Goal: Find specific page/section: Find specific page/section

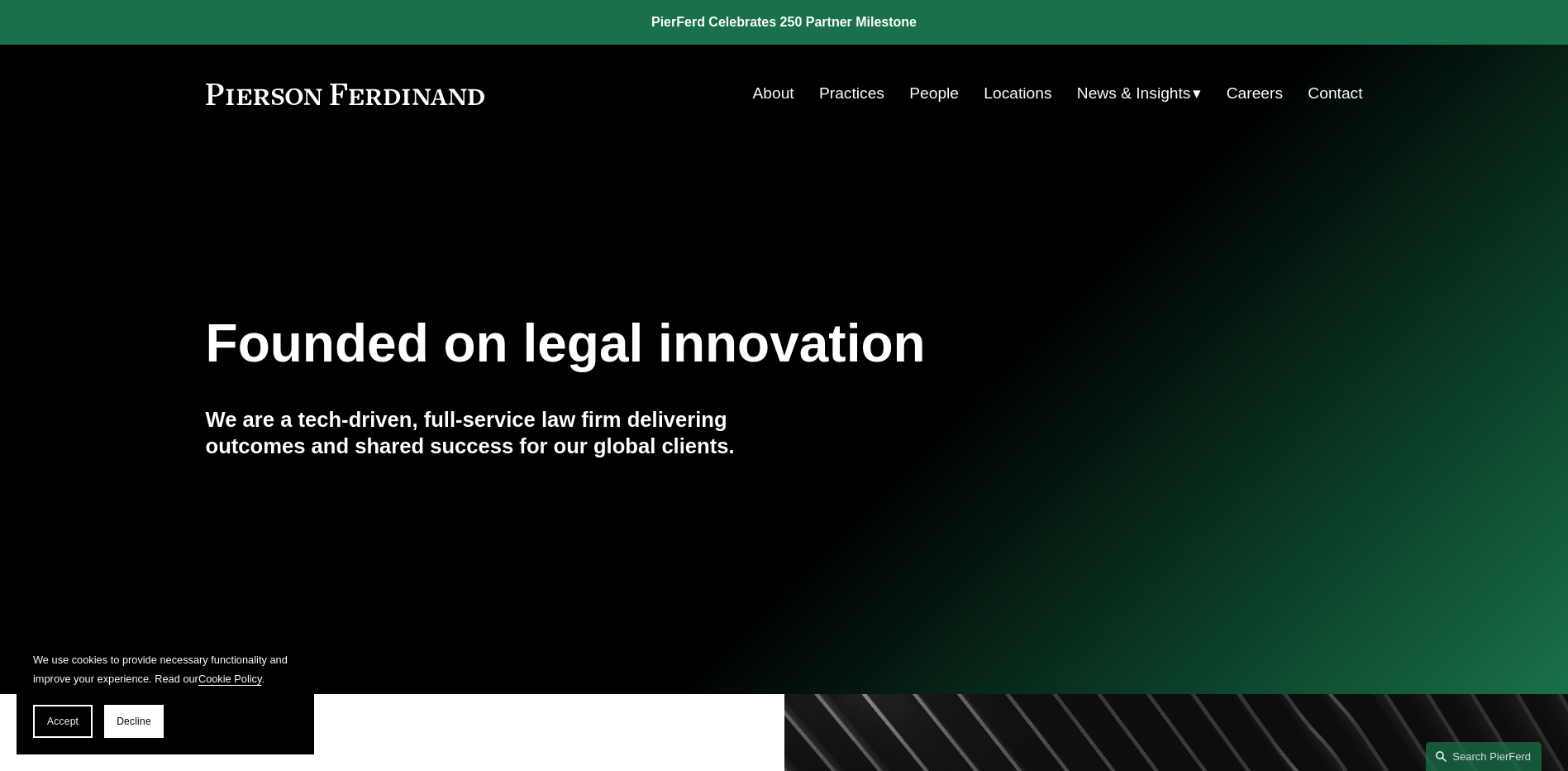
click at [928, 97] on link "People" at bounding box center [933, 94] width 49 height 32
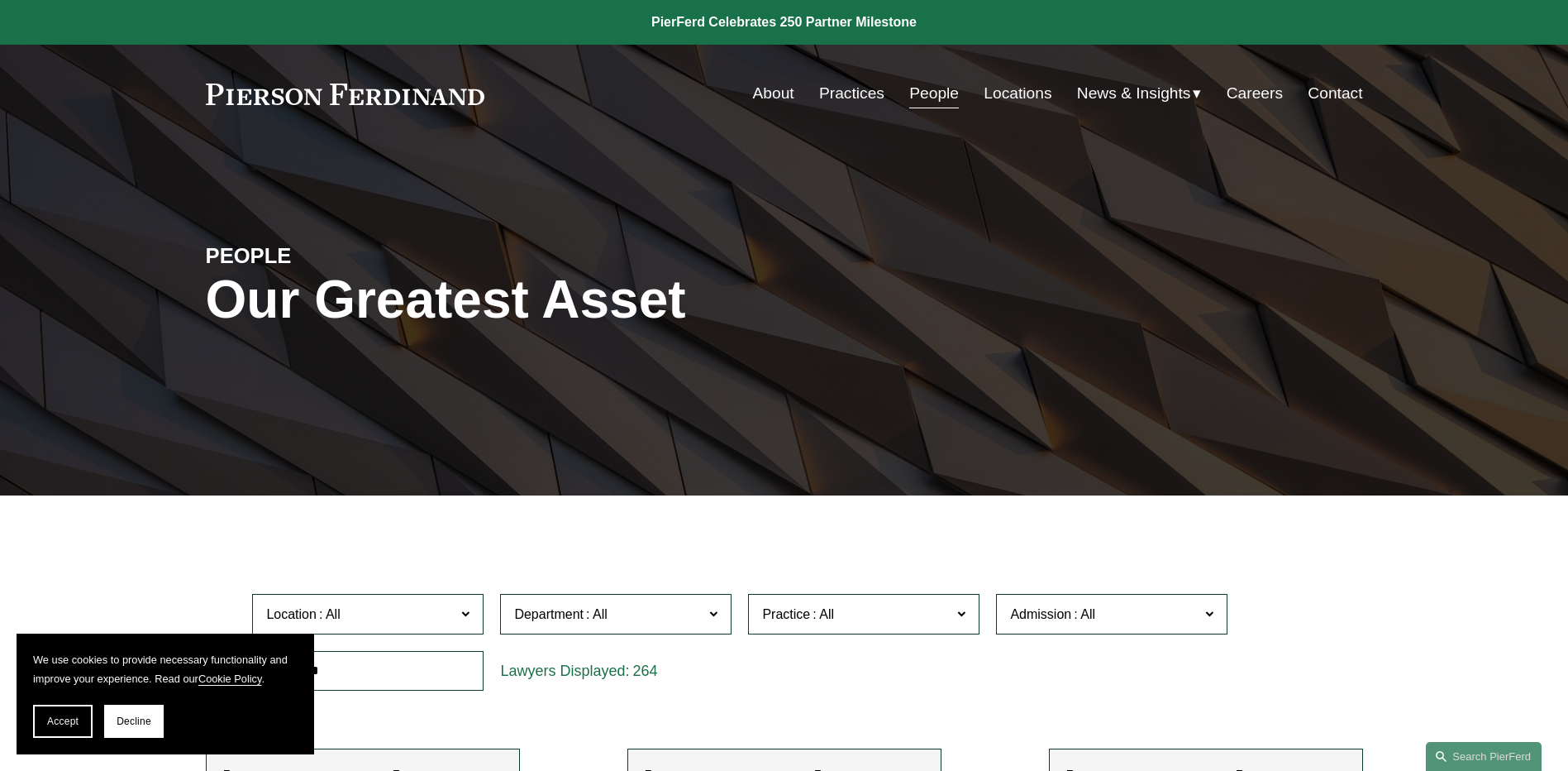
scroll to position [414, 0]
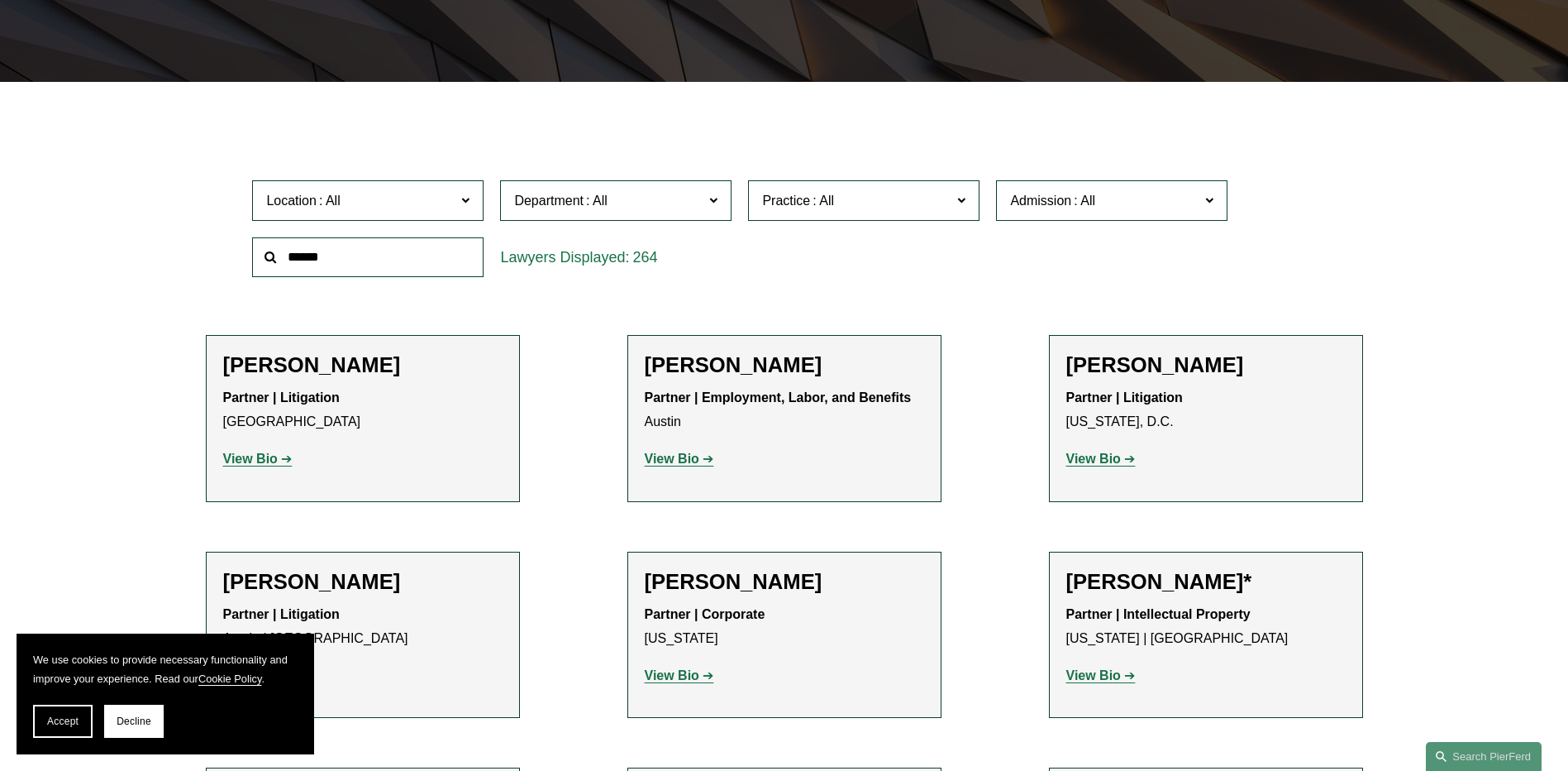
click at [569, 205] on span "Department" at bounding box center [548, 200] width 70 height 14
click at [808, 194] on span "Practice" at bounding box center [786, 200] width 48 height 14
click at [0, 0] on link "Real Estate" at bounding box center [0, 0] width 0 height 0
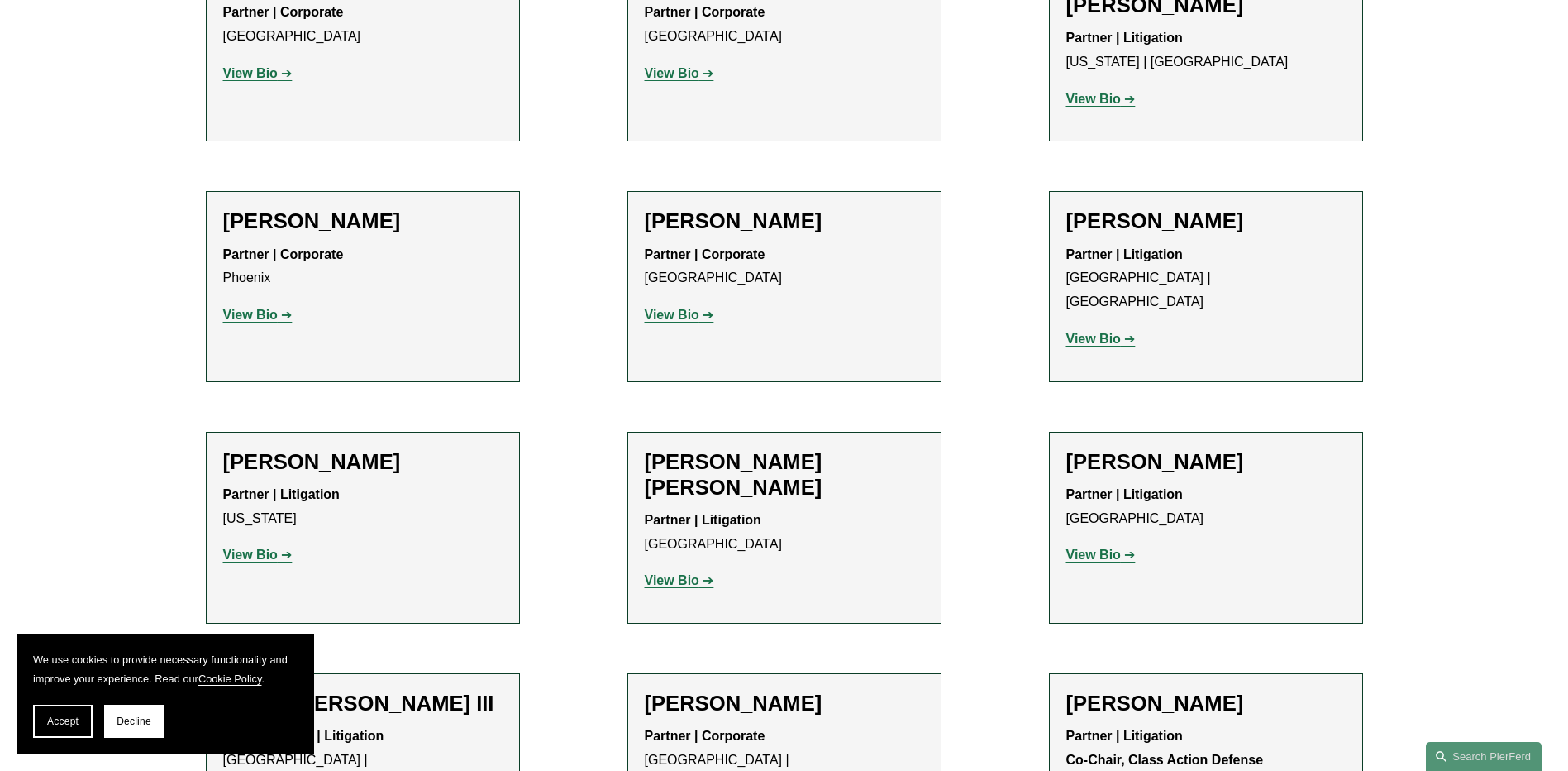
scroll to position [2729, 0]
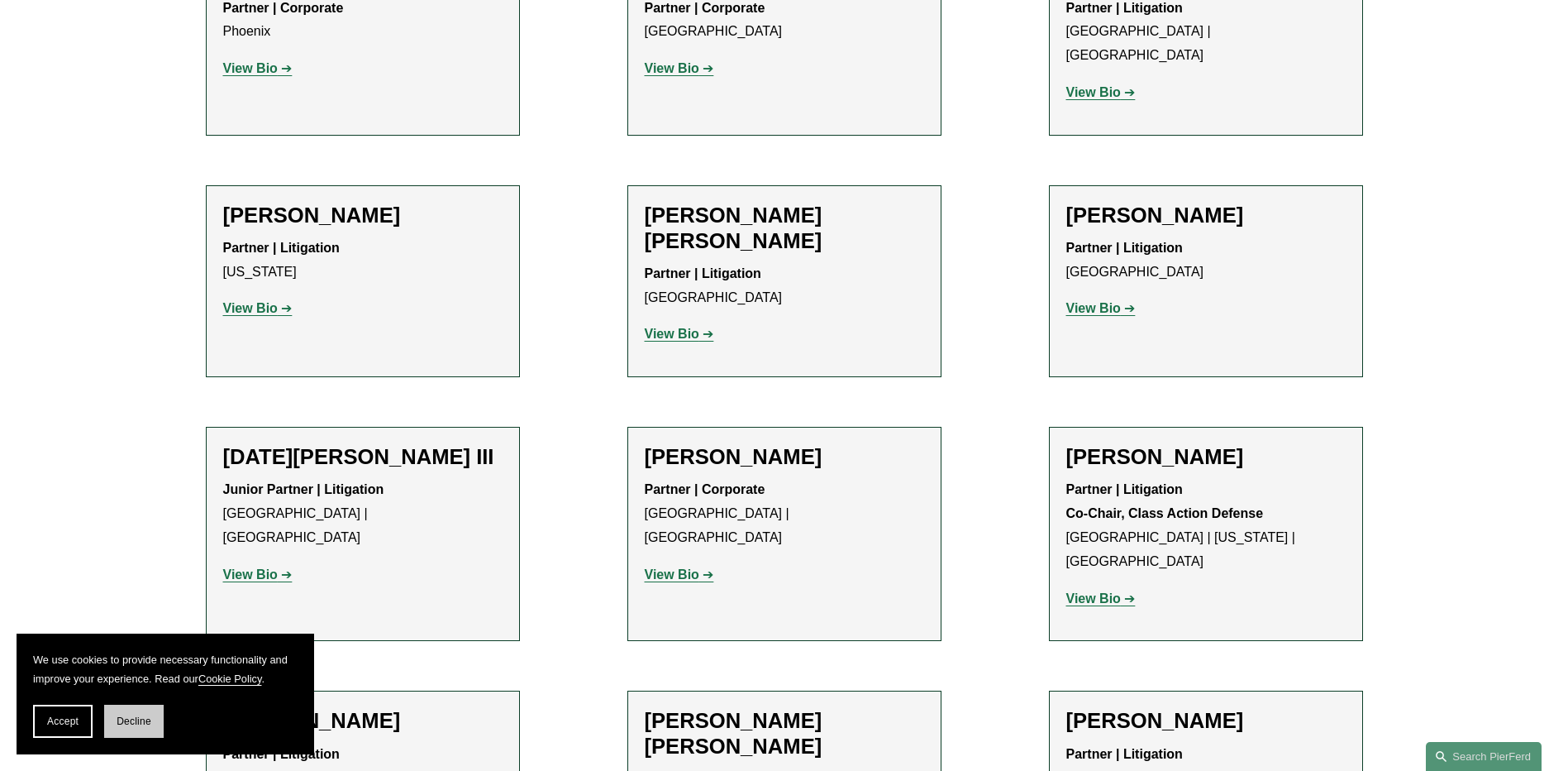
click at [140, 718] on span "Decline" at bounding box center [133, 721] width 34 height 11
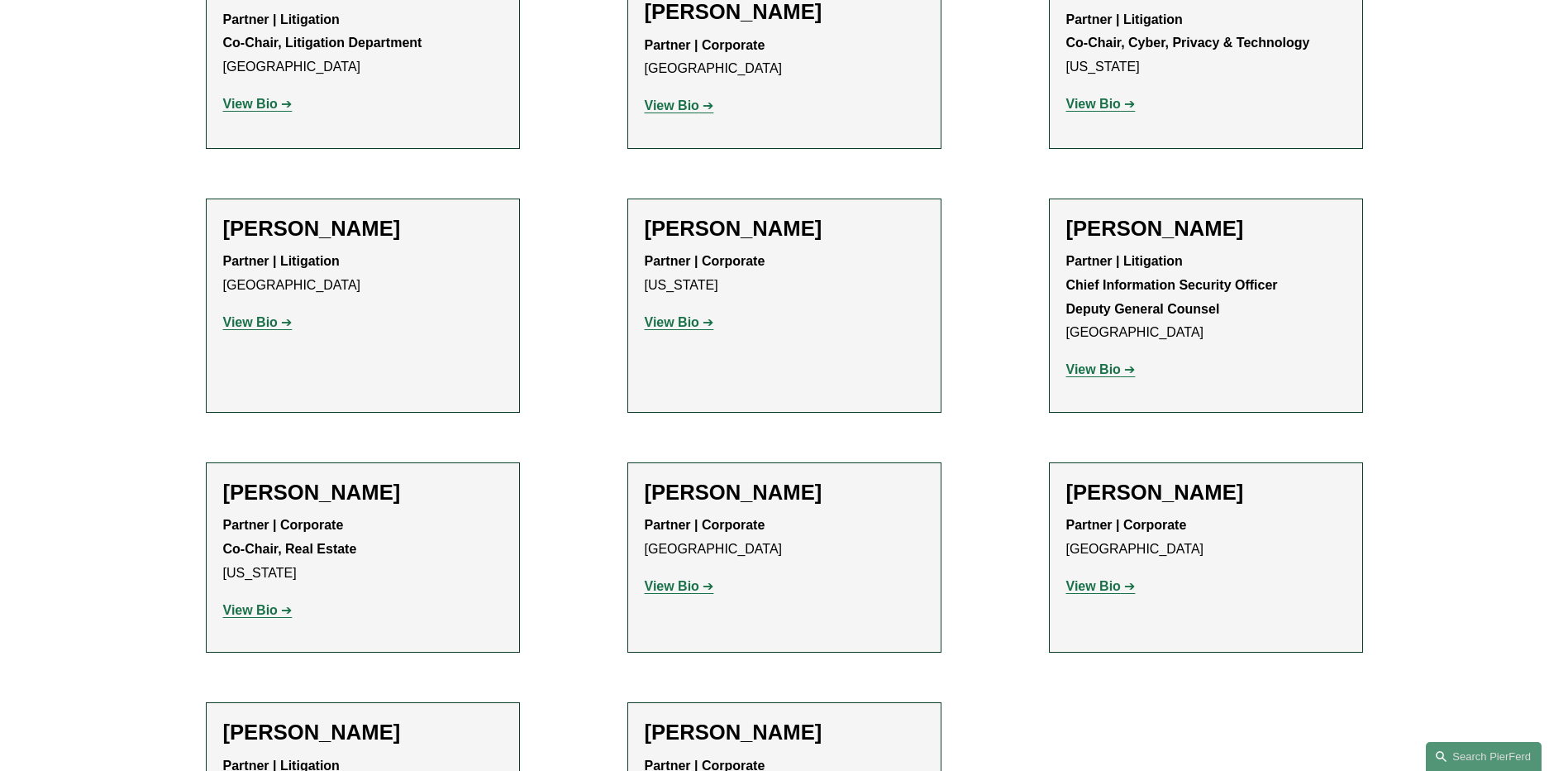
scroll to position [3474, 0]
